Goal: Navigation & Orientation: Find specific page/section

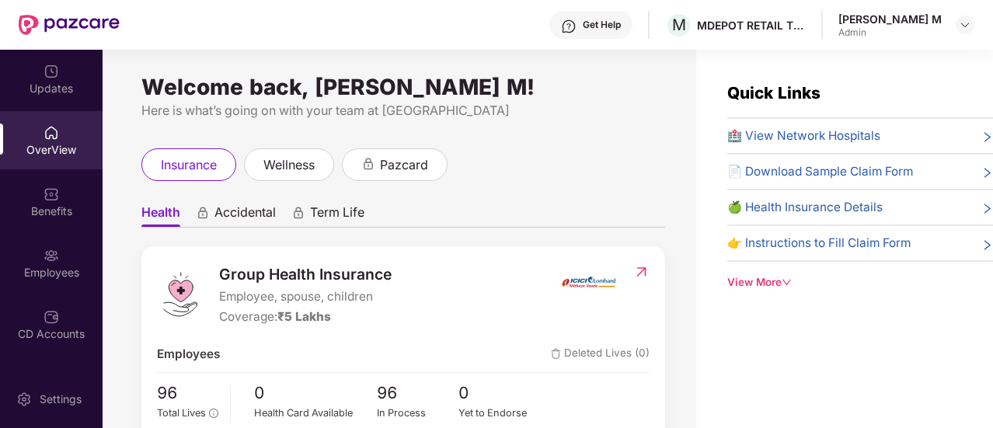
scroll to position [50, 0]
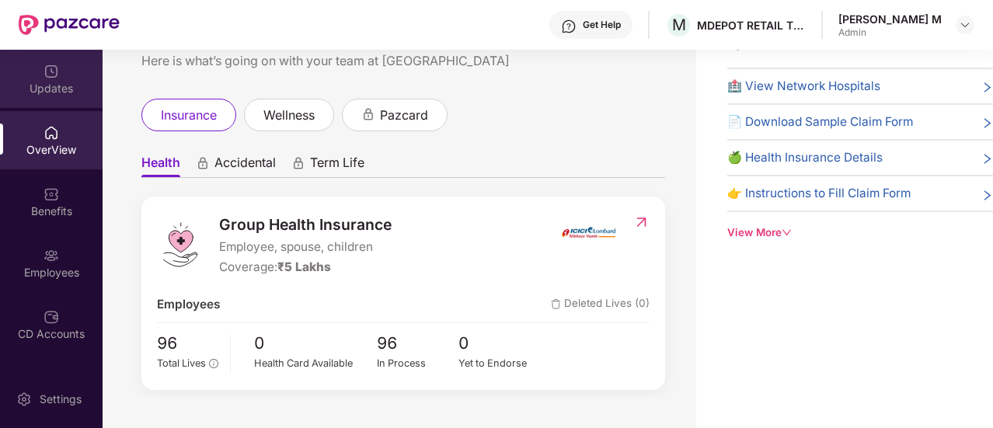
click at [47, 67] on img at bounding box center [51, 72] width 16 height 16
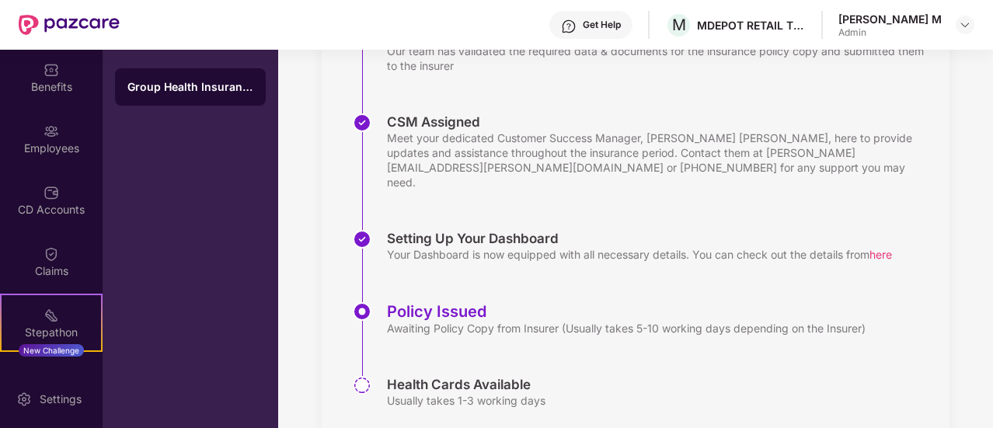
scroll to position [398, 0]
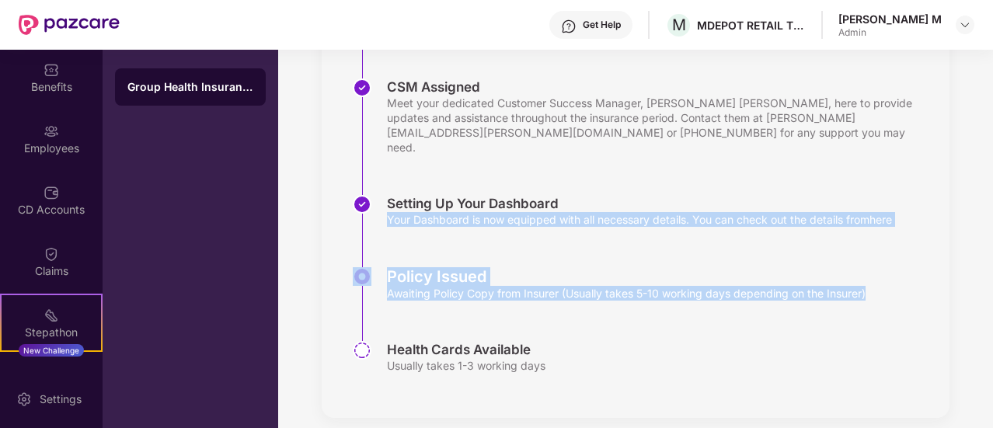
drag, startPoint x: 990, startPoint y: 274, endPoint x: 990, endPoint y: 193, distance: 81.6
click at [990, 193] on div "Updates Onboarding with Pazcare We are actively working on your onboarding with…" at bounding box center [635, 47] width 715 height 791
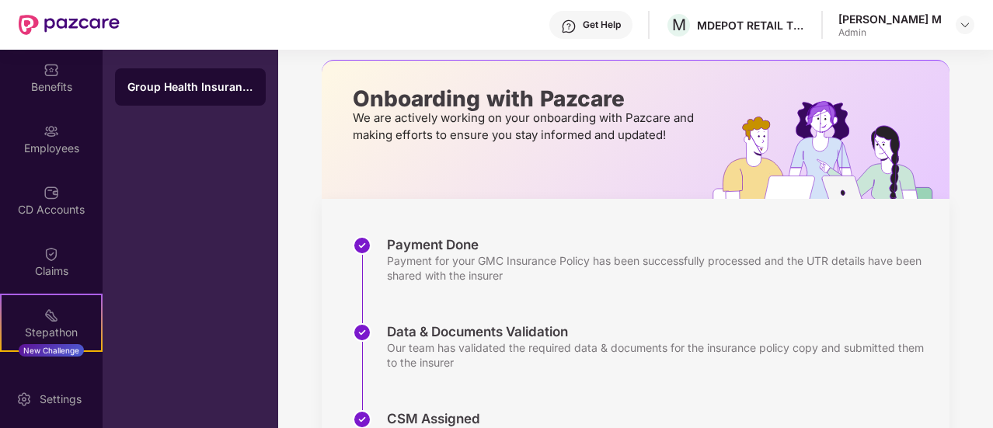
scroll to position [0, 0]
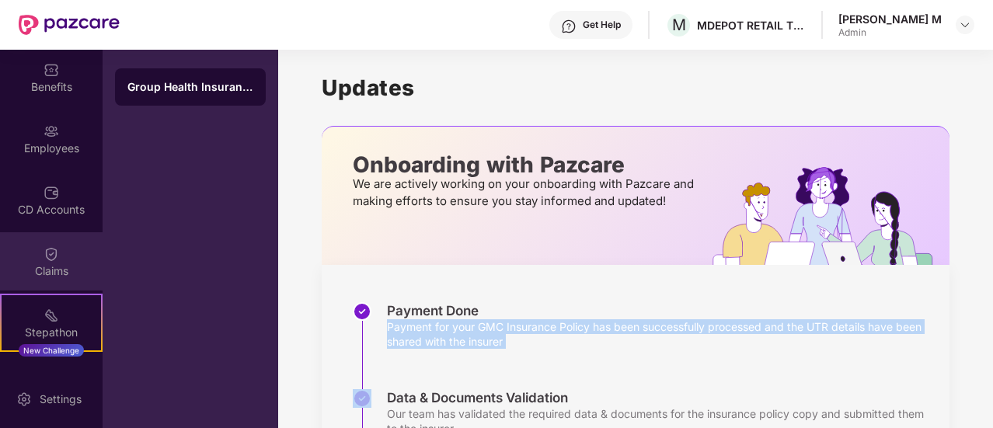
click at [54, 257] on img at bounding box center [51, 254] width 16 height 16
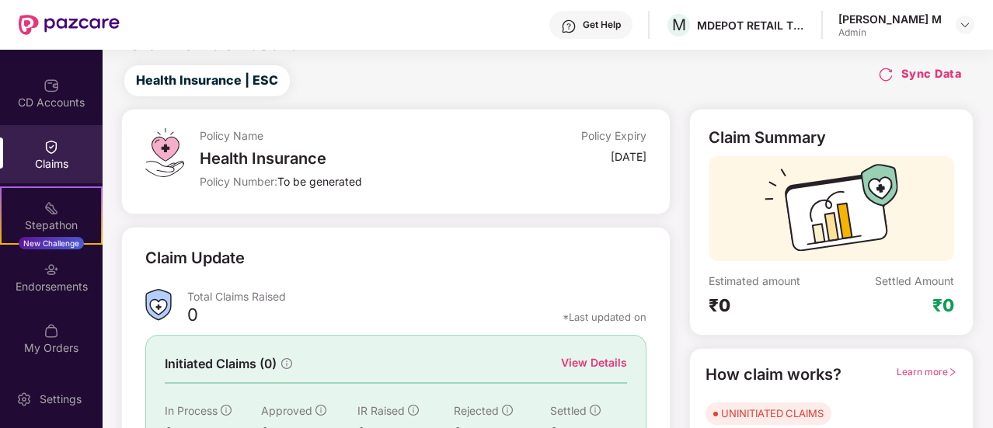
scroll to position [31, 0]
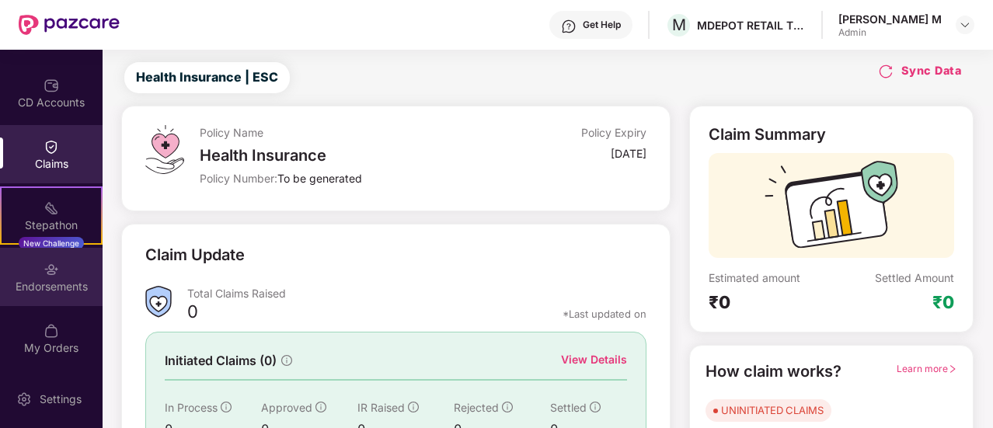
click at [54, 288] on div "Endorsements" at bounding box center [51, 287] width 103 height 16
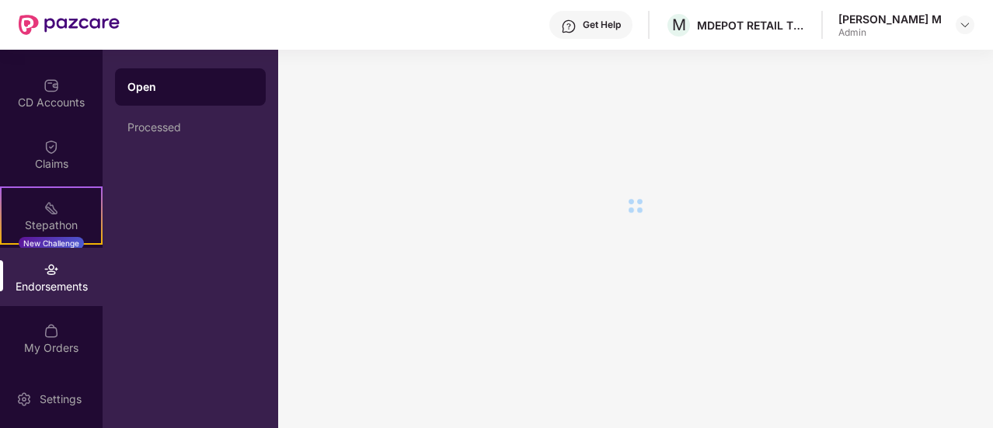
scroll to position [0, 0]
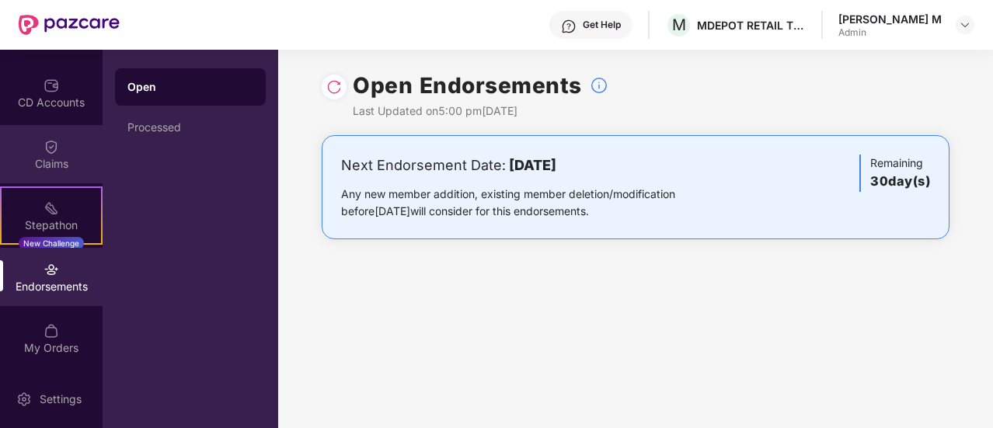
click at [65, 156] on div "Claims" at bounding box center [51, 164] width 103 height 16
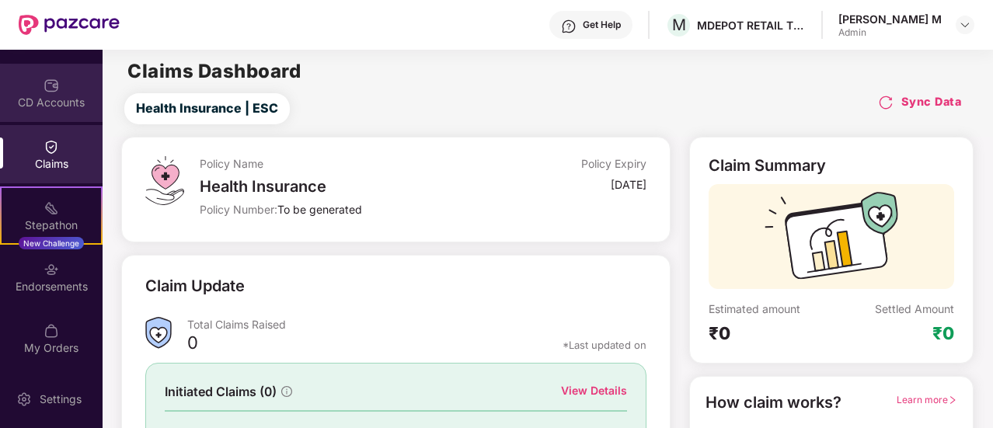
click at [64, 88] on div "CD Accounts" at bounding box center [51, 93] width 103 height 58
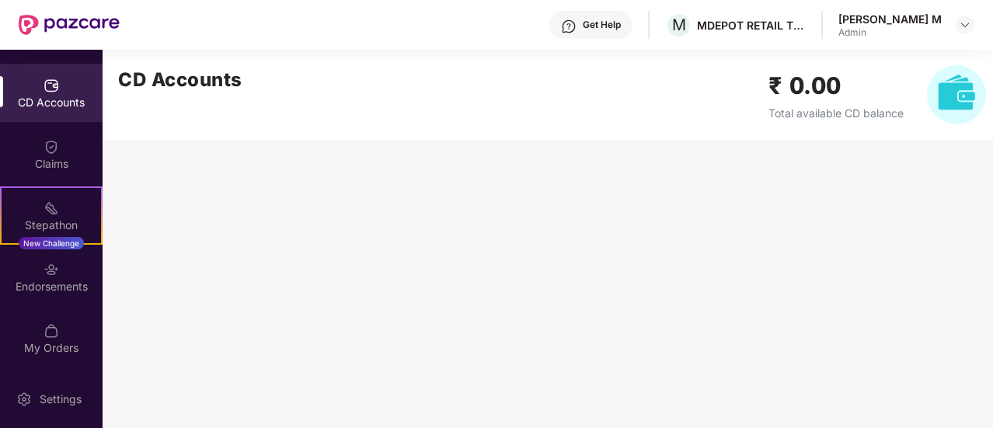
click at [47, 89] on img at bounding box center [51, 86] width 16 height 16
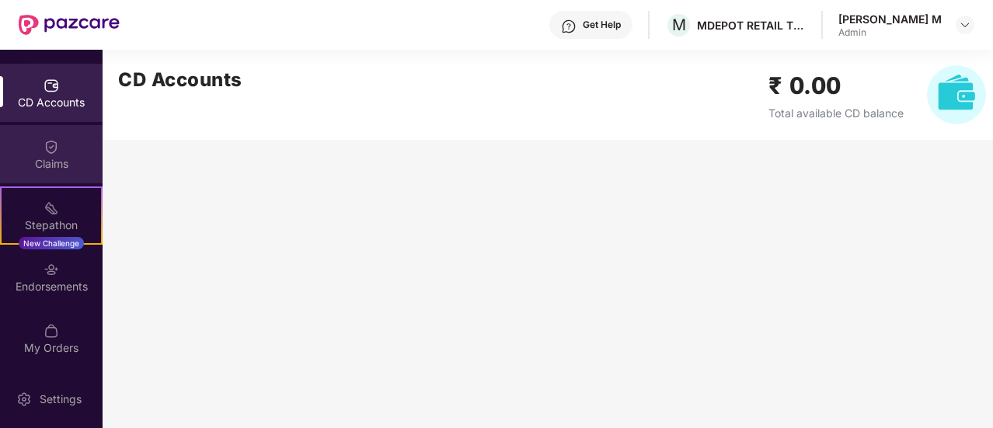
click at [43, 151] on img at bounding box center [51, 147] width 16 height 16
